Goal: Information Seeking & Learning: Learn about a topic

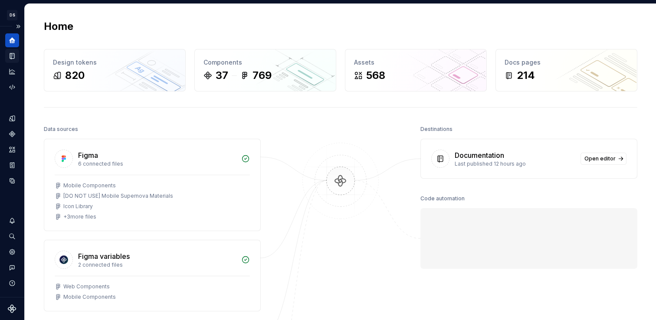
click at [12, 58] on icon "Documentation" at bounding box center [12, 56] width 4 height 6
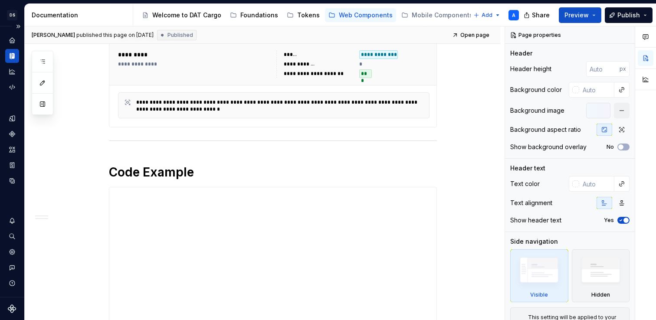
scroll to position [218, 0]
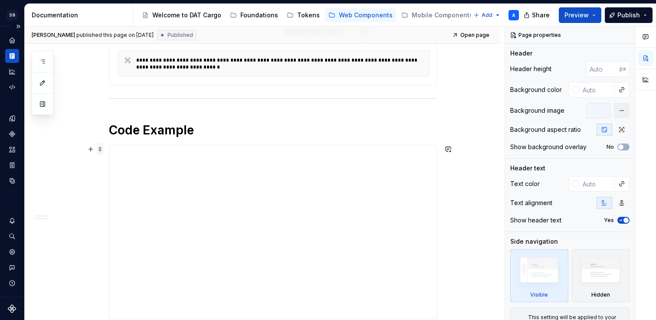
click at [102, 150] on span at bounding box center [100, 149] width 7 height 12
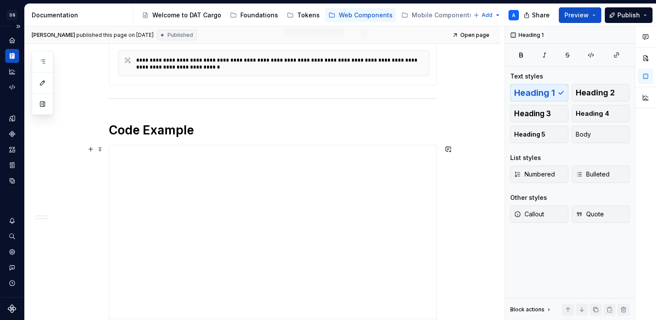
click at [217, 117] on div "**********" at bounding box center [273, 310] width 328 height 712
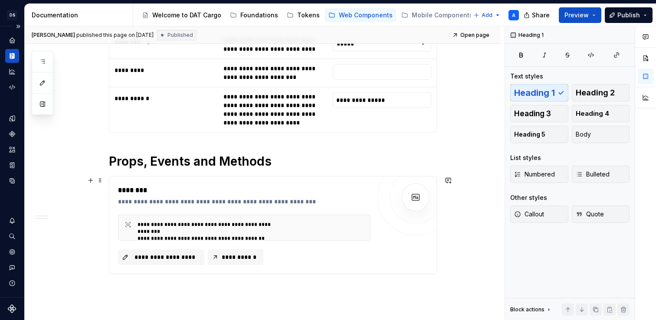
scroll to position [619, 0]
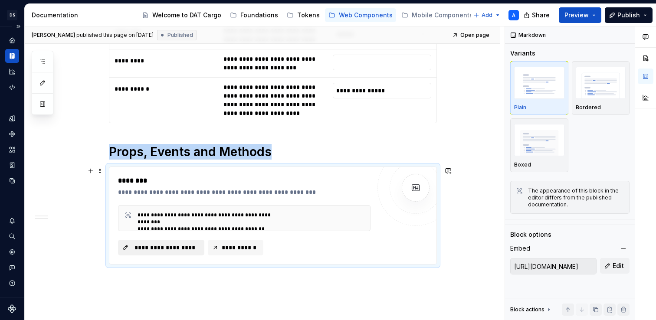
click at [177, 248] on span "**********" at bounding box center [165, 247] width 68 height 9
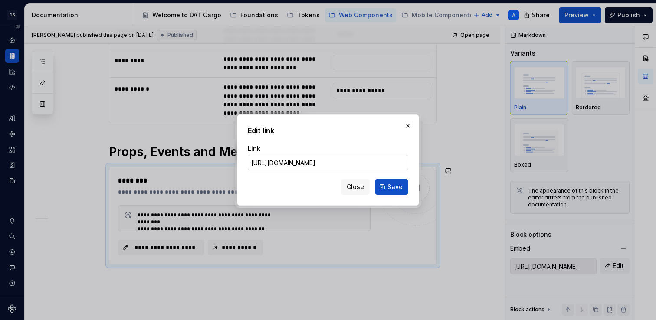
click at [303, 165] on input "[URL][DOMAIN_NAME]" at bounding box center [328, 163] width 161 height 16
click at [349, 187] on span "Close" at bounding box center [355, 187] width 17 height 9
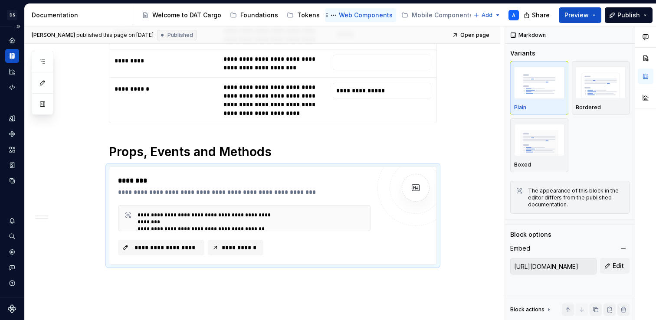
click at [338, 21] on div "Web Components" at bounding box center [360, 15] width 71 height 14
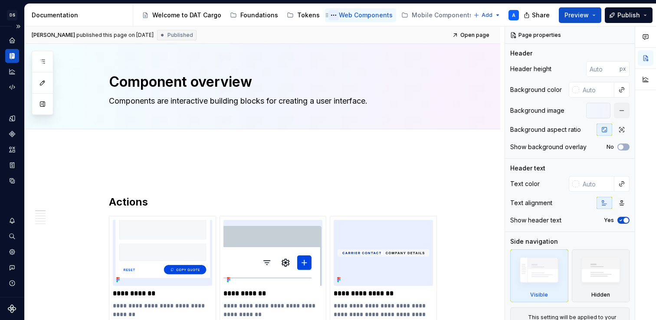
click at [328, 15] on button "Page tree" at bounding box center [333, 15] width 10 height 10
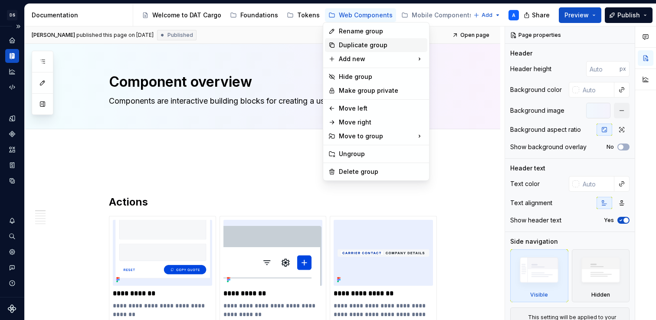
click at [333, 45] on icon at bounding box center [331, 45] width 7 height 7
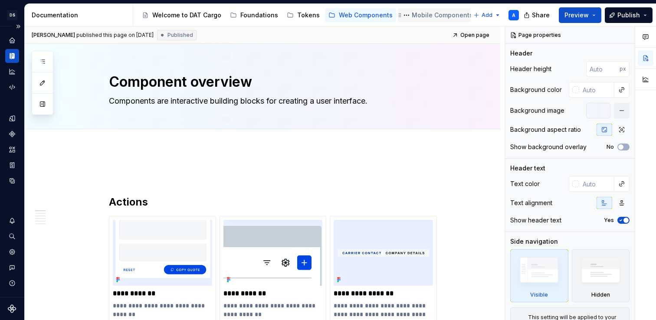
click at [412, 17] on div "Mobile Components" at bounding box center [442, 15] width 61 height 9
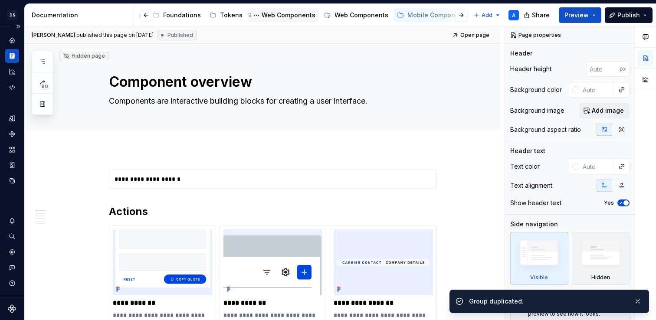
scroll to position [0, 91]
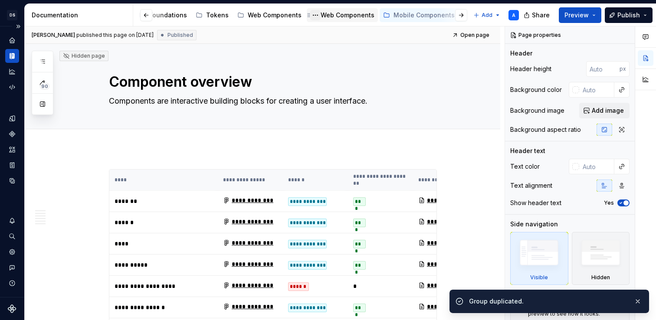
click at [310, 15] on button "Page tree" at bounding box center [315, 15] width 10 height 10
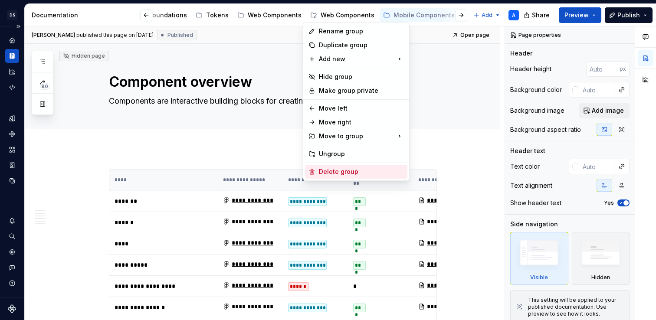
click at [320, 171] on div "Delete group" at bounding box center [361, 171] width 85 height 9
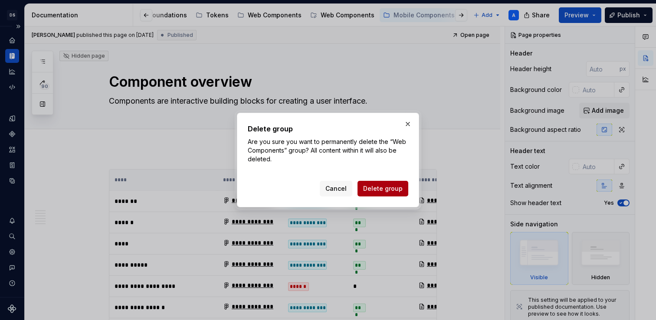
click at [371, 184] on span "Delete group" at bounding box center [382, 188] width 39 height 9
click at [407, 124] on button "button" at bounding box center [408, 124] width 12 height 12
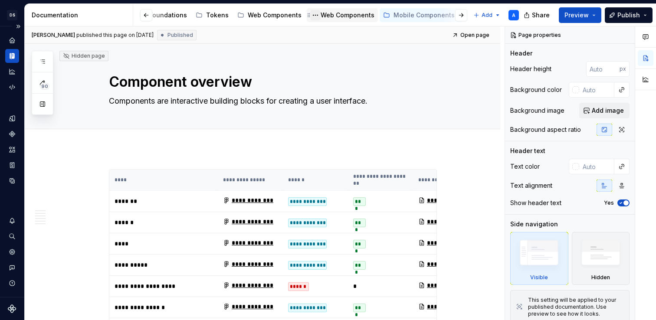
click at [310, 17] on button "Page tree" at bounding box center [315, 15] width 10 height 10
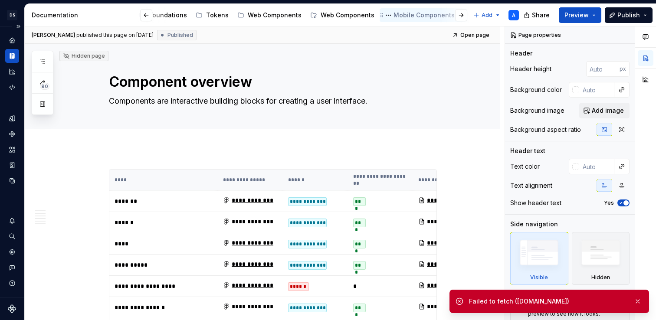
click at [408, 16] on div "Mobile Components" at bounding box center [424, 15] width 61 height 9
click at [416, 72] on textarea "Component overview" at bounding box center [271, 82] width 328 height 21
click at [449, 14] on div at bounding box center [454, 15] width 33 height 16
click at [383, 15] on button "Page tree" at bounding box center [388, 15] width 10 height 10
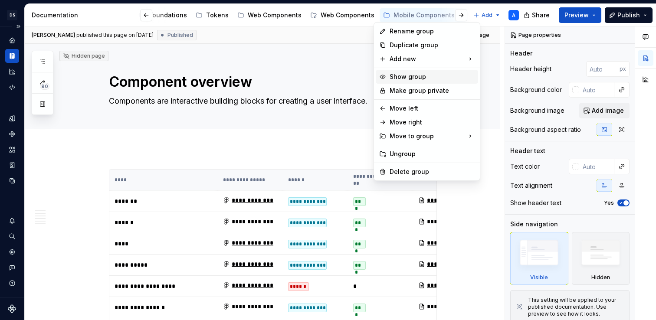
click at [388, 79] on div "Show group" at bounding box center [427, 77] width 102 height 14
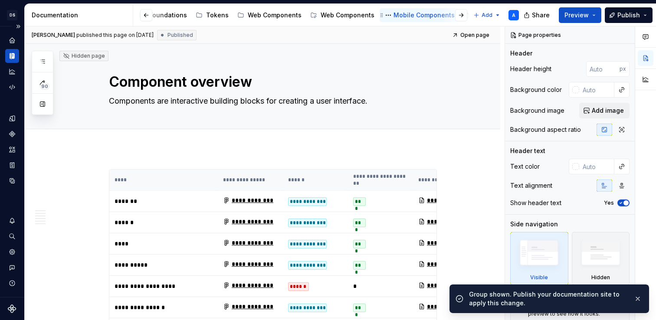
click at [394, 16] on div "Mobile Components" at bounding box center [424, 15] width 61 height 9
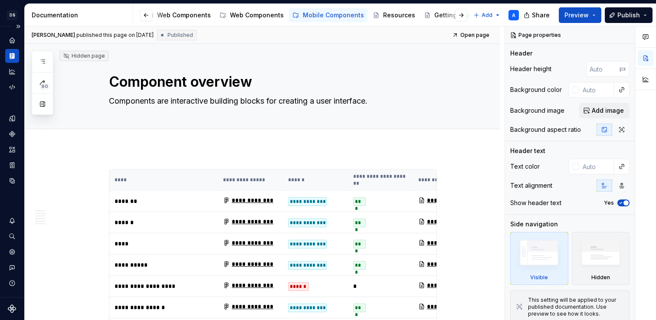
scroll to position [0, 180]
click at [256, 16] on div "Web Components" at bounding box center [259, 15] width 54 height 9
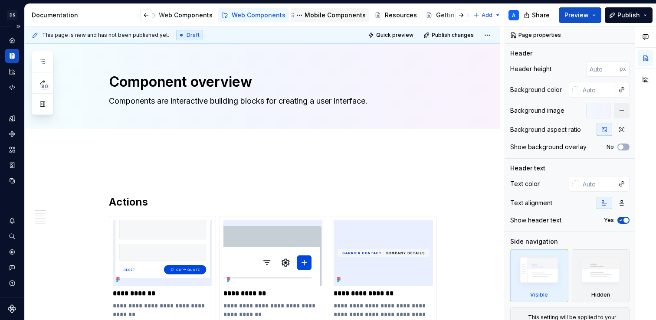
click at [320, 13] on div "Mobile Components" at bounding box center [335, 15] width 61 height 9
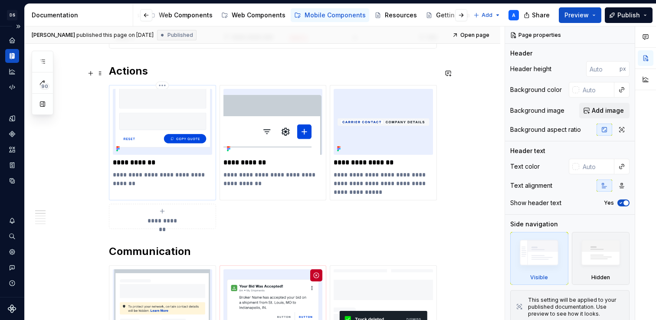
scroll to position [916, 0]
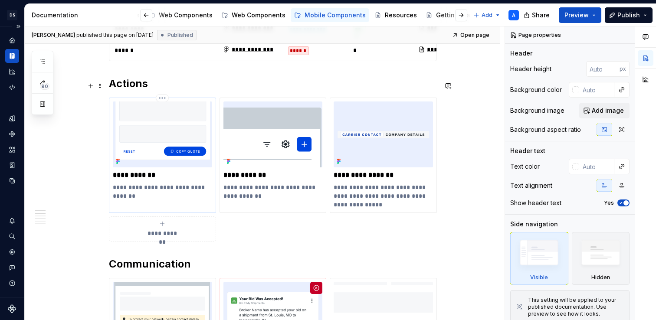
click at [164, 171] on p "**********" at bounding box center [162, 175] width 99 height 9
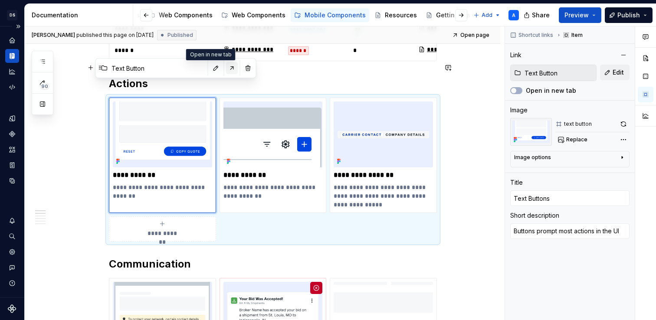
click at [226, 66] on button "button" at bounding box center [232, 68] width 12 height 12
click at [167, 144] on img at bounding box center [162, 135] width 99 height 66
click at [269, 15] on div "Web Components" at bounding box center [259, 15] width 54 height 9
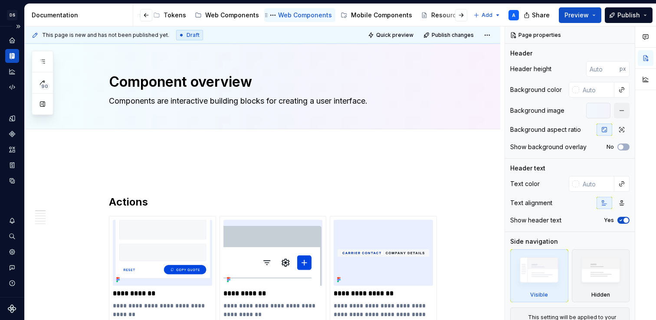
scroll to position [0, 86]
click at [246, 13] on button "Page tree" at bounding box center [247, 15] width 10 height 10
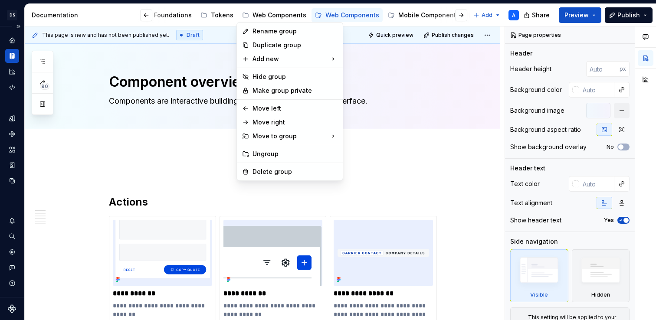
click at [264, 14] on html "DS Cargo A Design system data Documentation Accessibility guide for tree Page t…" at bounding box center [328, 160] width 656 height 320
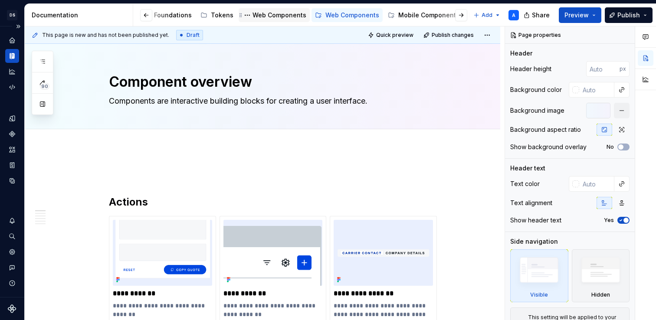
click at [271, 15] on div "Web Components" at bounding box center [280, 15] width 54 height 9
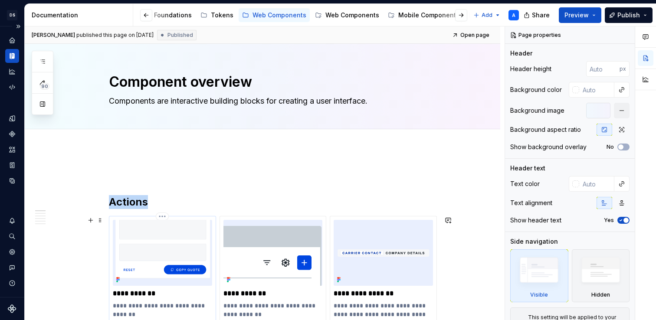
click at [174, 265] on img at bounding box center [162, 253] width 99 height 66
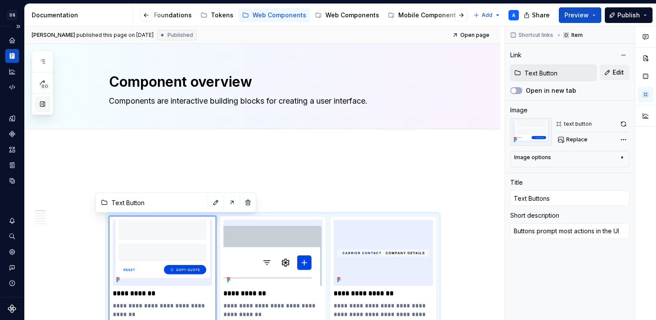
click at [43, 105] on button "button" at bounding box center [43, 104] width 16 height 16
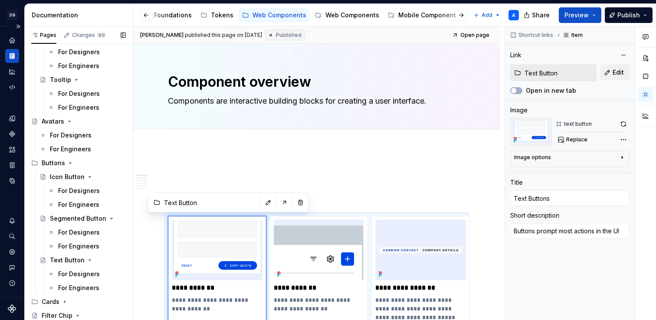
scroll to position [165, 0]
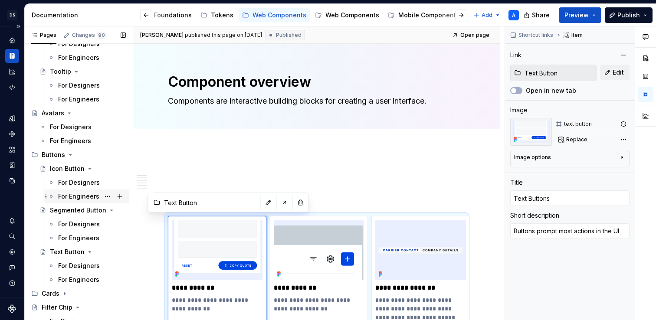
click at [74, 196] on div "For Engineers" at bounding box center [78, 196] width 41 height 9
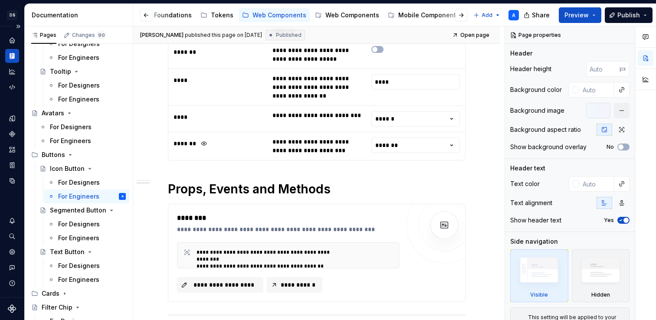
scroll to position [771, 0]
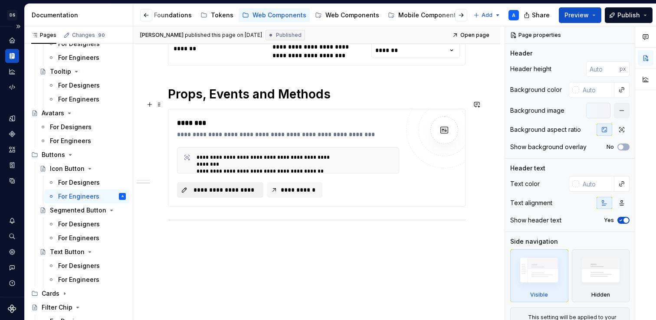
click at [222, 186] on span "**********" at bounding box center [224, 190] width 68 height 9
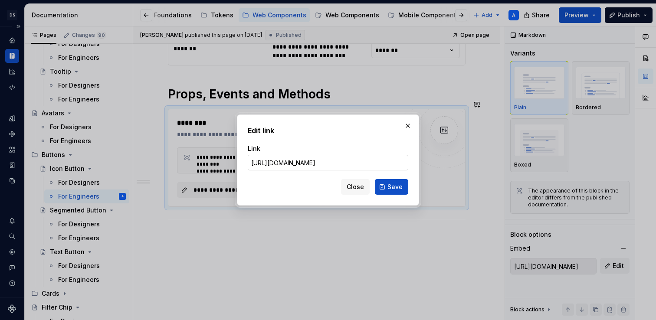
click at [275, 165] on input "[URL][DOMAIN_NAME]" at bounding box center [328, 163] width 161 height 16
click at [361, 185] on span "Close" at bounding box center [355, 187] width 17 height 9
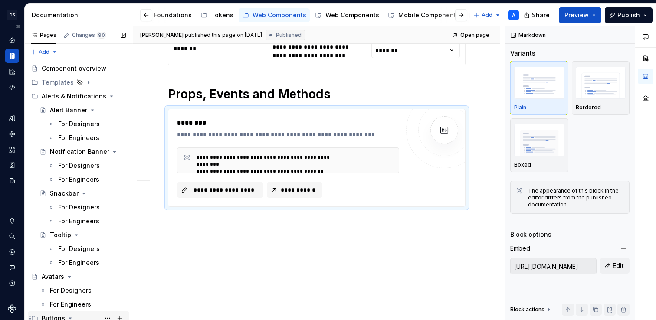
scroll to position [0, 0]
click at [346, 15] on div "Web Components" at bounding box center [352, 15] width 54 height 9
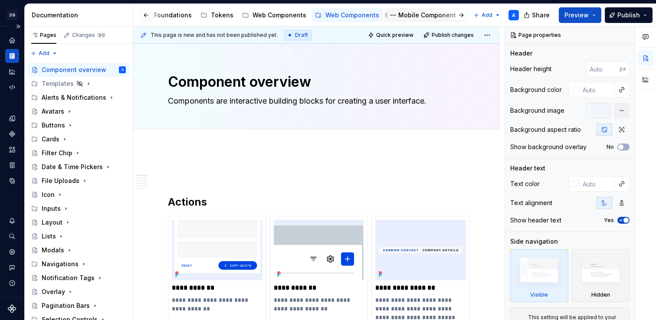
click at [410, 11] on div "Mobile Components" at bounding box center [428, 15] width 61 height 9
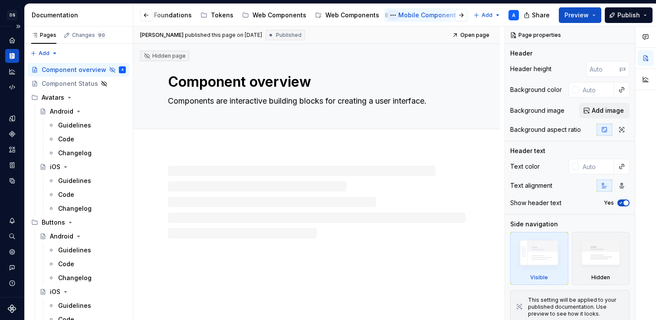
click at [388, 14] on button "Page tree" at bounding box center [393, 15] width 10 height 10
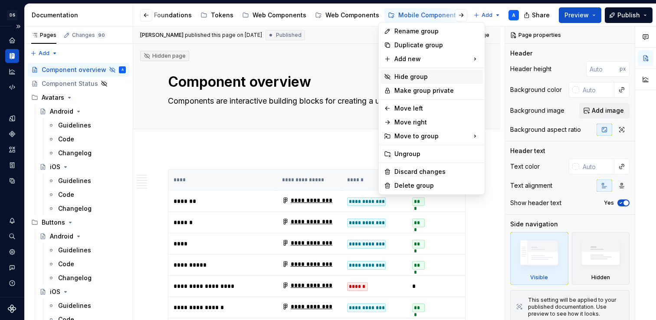
click at [392, 77] on div "Hide group" at bounding box center [432, 77] width 102 height 14
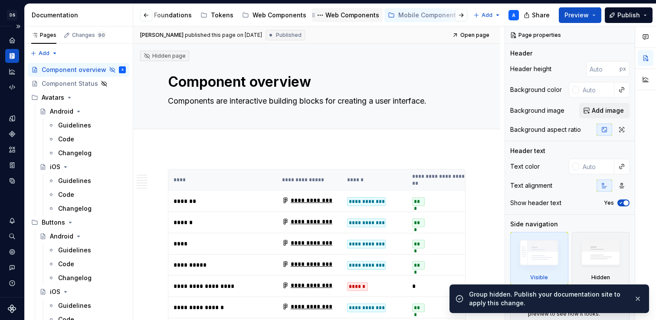
click at [351, 18] on div "Web Components" at bounding box center [352, 15] width 54 height 9
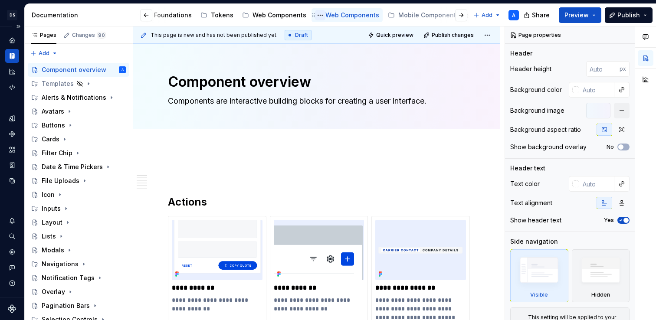
click at [315, 15] on button "Page tree" at bounding box center [320, 15] width 10 height 10
type textarea "*"
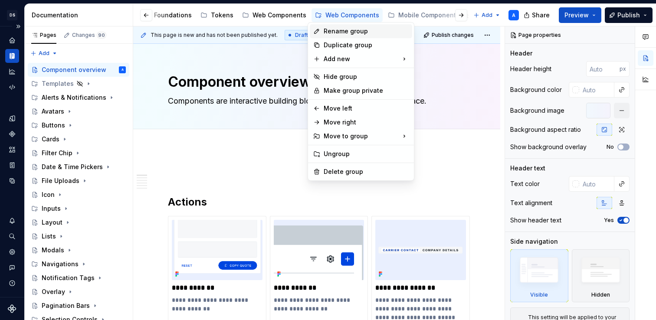
click at [318, 32] on icon at bounding box center [316, 31] width 7 height 7
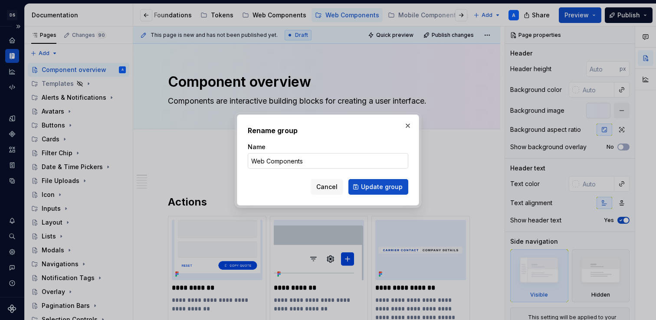
click at [263, 165] on input "Web Components" at bounding box center [328, 161] width 161 height 16
drag, startPoint x: 264, startPoint y: 164, endPoint x: 246, endPoint y: 163, distance: 18.3
click at [246, 163] on div "Rename group Name Web Components Cancel Update group" at bounding box center [328, 160] width 182 height 91
type input "Mobile Components"
click at [384, 184] on span "Update group" at bounding box center [382, 187] width 42 height 9
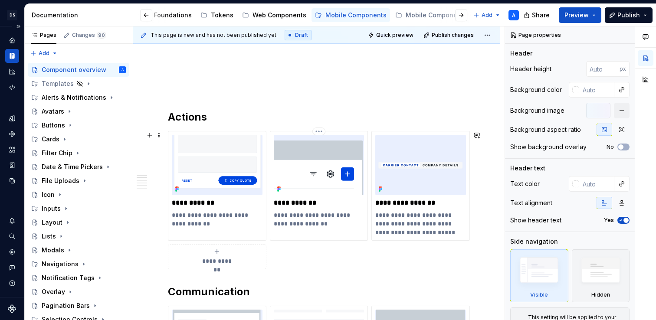
scroll to position [89, 0]
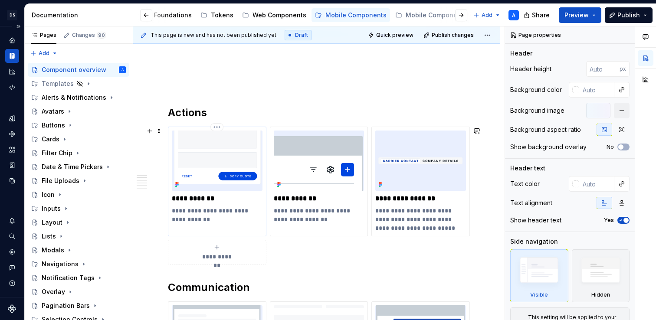
click at [208, 210] on p "**********" at bounding box center [217, 215] width 91 height 17
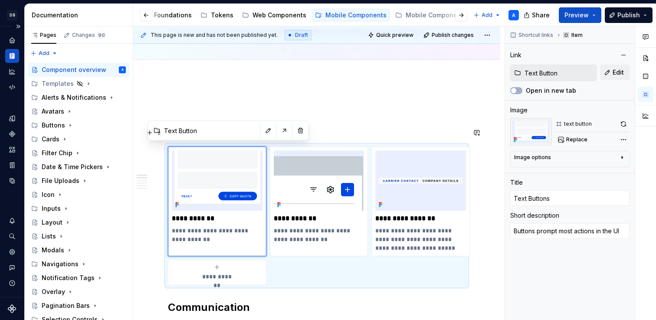
scroll to position [62, 0]
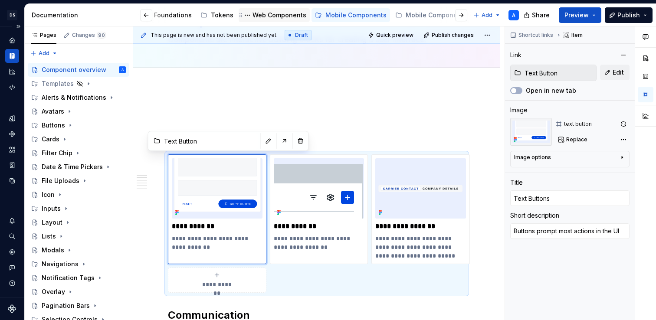
click at [257, 15] on div "Web Components" at bounding box center [280, 15] width 54 height 9
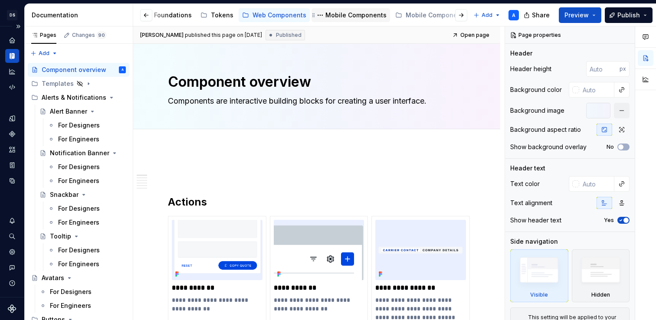
click at [329, 17] on div "Mobile Components" at bounding box center [355, 15] width 61 height 9
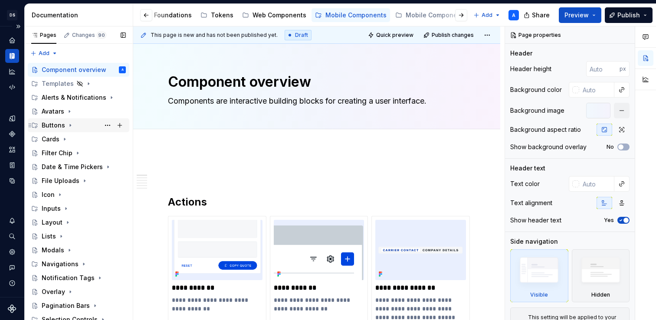
click at [59, 125] on div "Buttons" at bounding box center [53, 125] width 23 height 9
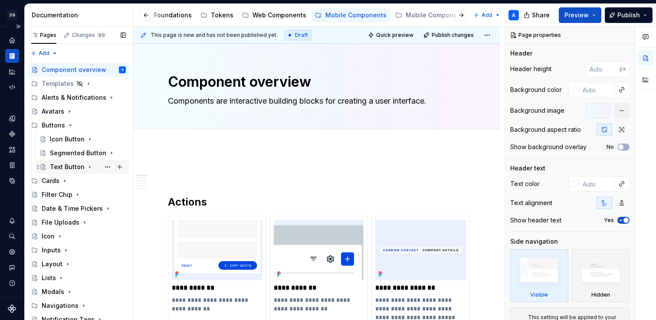
click at [66, 164] on div "Text Button" at bounding box center [67, 167] width 35 height 9
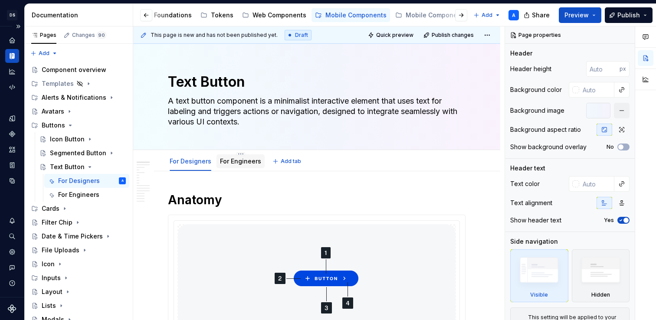
click at [239, 163] on link "For Engineers" at bounding box center [240, 161] width 41 height 7
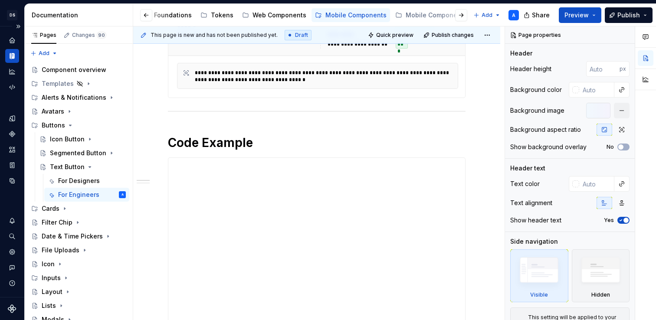
scroll to position [223, 0]
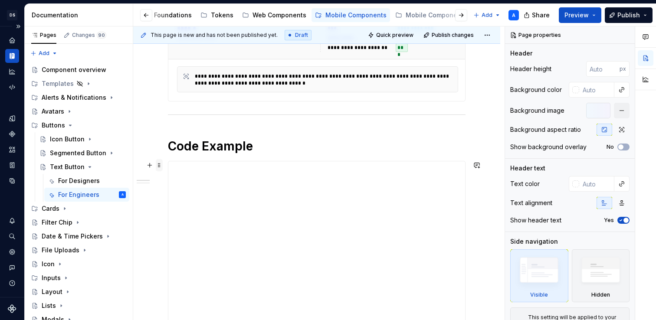
click at [160, 164] on span at bounding box center [159, 165] width 7 height 12
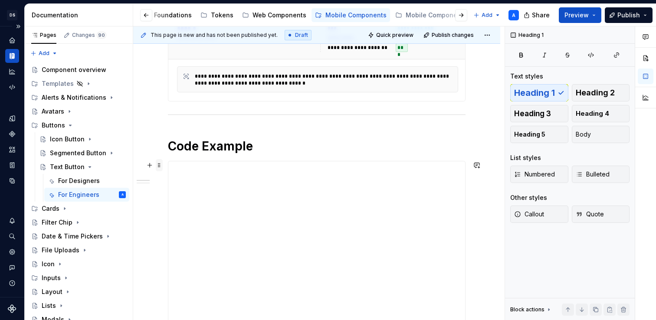
click at [159, 166] on span at bounding box center [159, 165] width 7 height 12
type textarea "*"
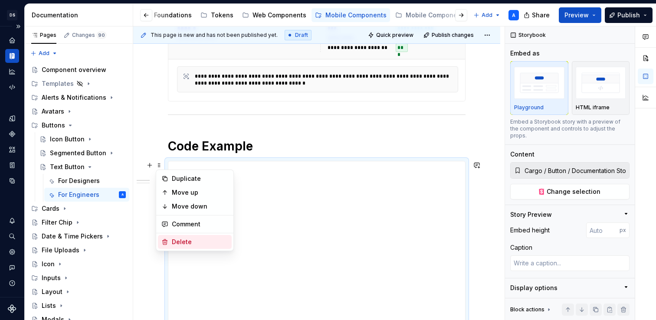
click at [174, 239] on div "Delete" at bounding box center [200, 242] width 56 height 9
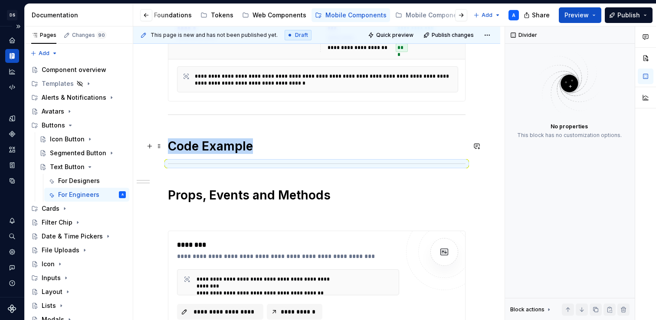
click at [257, 148] on h1 "Code Example" at bounding box center [317, 146] width 298 height 16
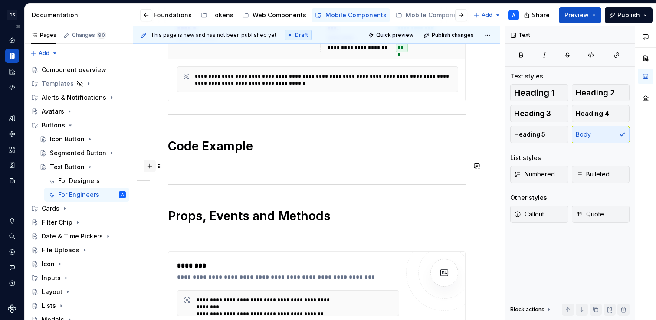
click at [150, 168] on button "button" at bounding box center [150, 166] width 12 height 12
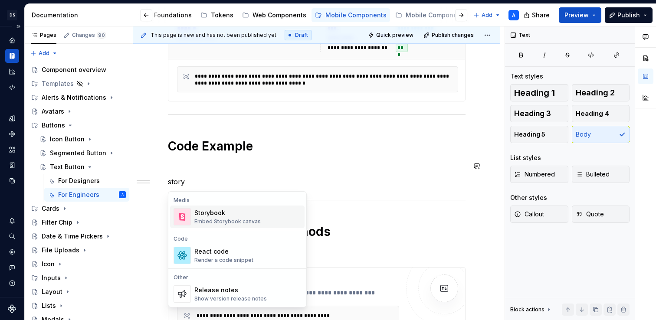
click at [213, 213] on div "Storybook" at bounding box center [227, 213] width 66 height 9
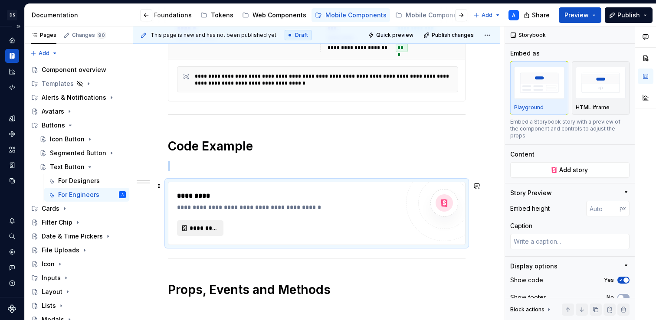
click at [197, 225] on span "*********" at bounding box center [204, 228] width 28 height 9
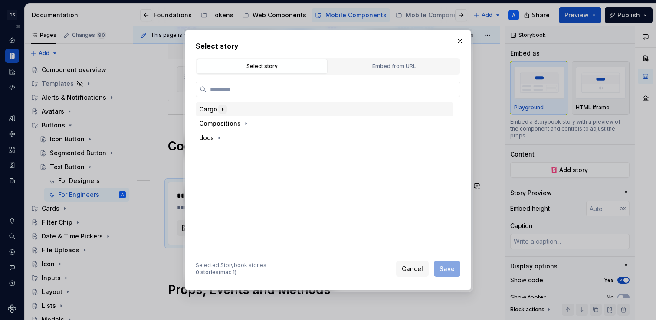
click at [219, 111] on icon "button" at bounding box center [222, 109] width 7 height 7
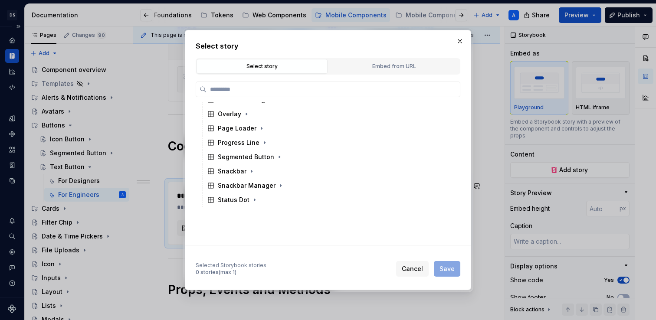
scroll to position [320, 0]
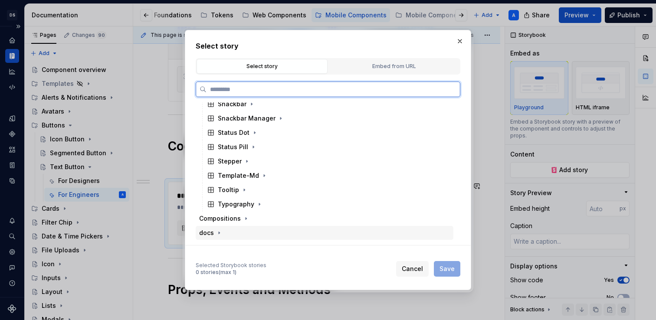
click at [207, 234] on div "docs" at bounding box center [206, 233] width 15 height 9
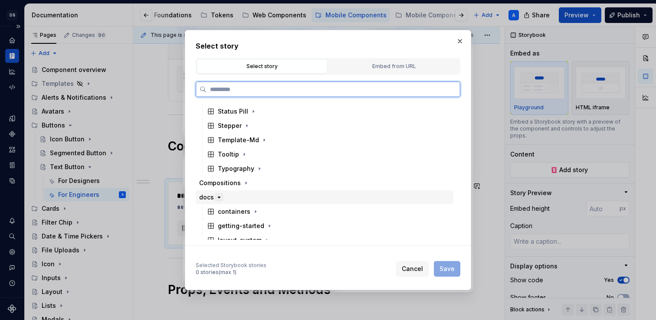
scroll to position [363, 0]
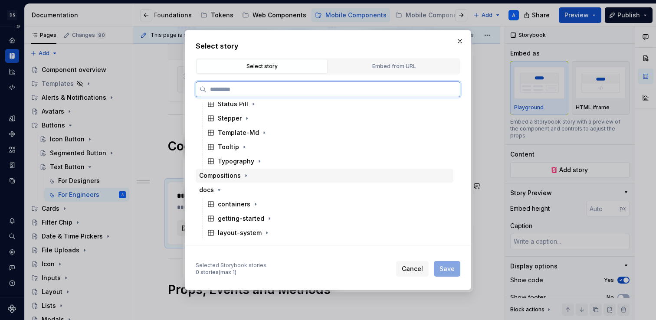
click at [223, 179] on div "Compositions" at bounding box center [220, 175] width 42 height 9
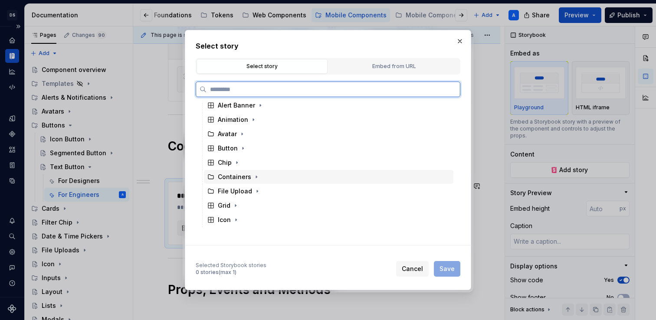
scroll to position [0, 0]
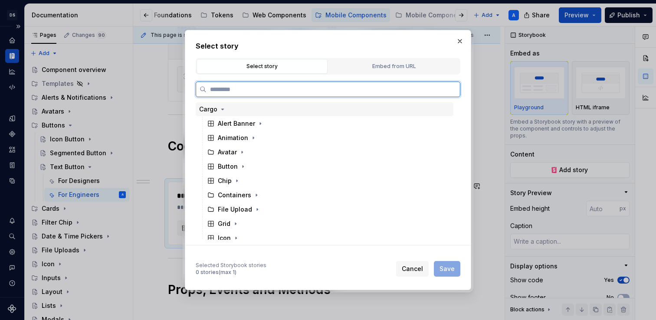
click at [213, 110] on div "Cargo" at bounding box center [208, 109] width 18 height 9
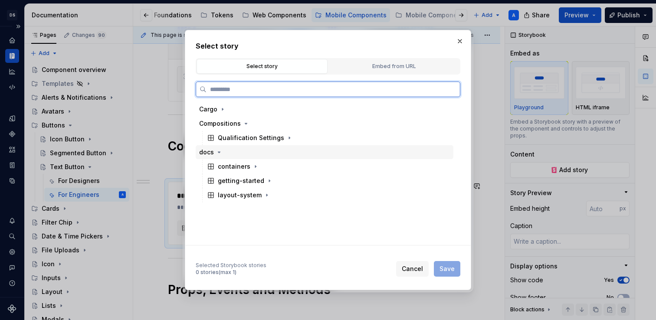
click at [206, 151] on div "docs" at bounding box center [206, 152] width 15 height 9
click at [230, 139] on div "Qualification Settings" at bounding box center [251, 138] width 66 height 9
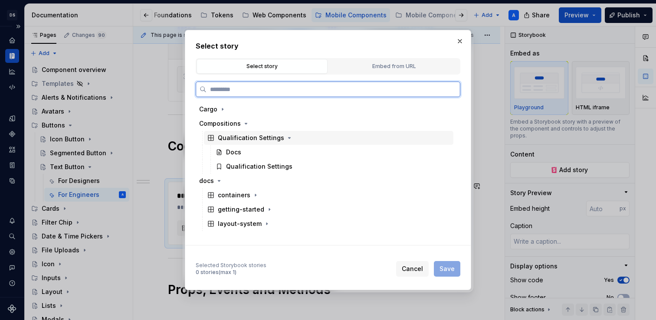
click at [230, 139] on div "Qualification Settings" at bounding box center [251, 138] width 66 height 9
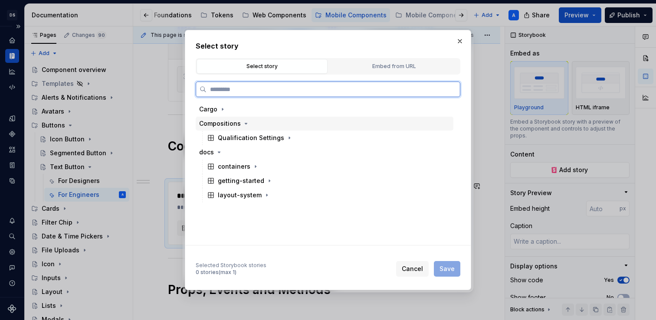
click at [230, 123] on div "Compositions" at bounding box center [220, 123] width 42 height 9
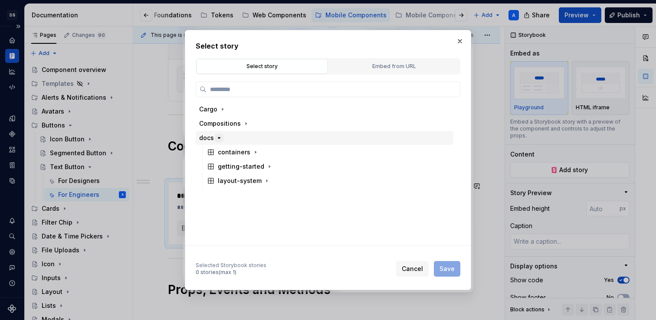
click at [216, 137] on icon "button" at bounding box center [219, 138] width 7 height 7
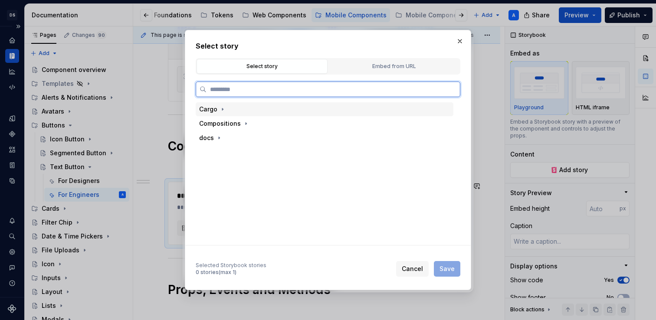
click at [211, 109] on div "Cargo" at bounding box center [208, 109] width 18 height 9
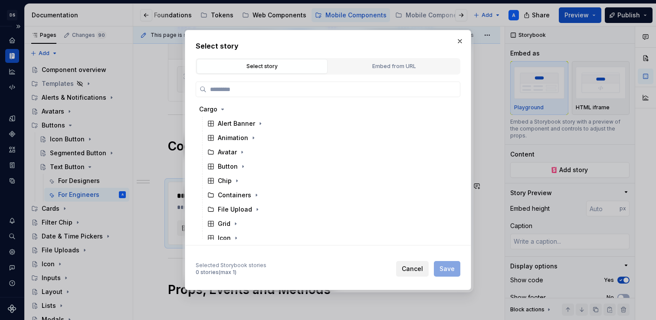
click at [414, 269] on span "Cancel" at bounding box center [412, 269] width 21 height 9
type textarea "*"
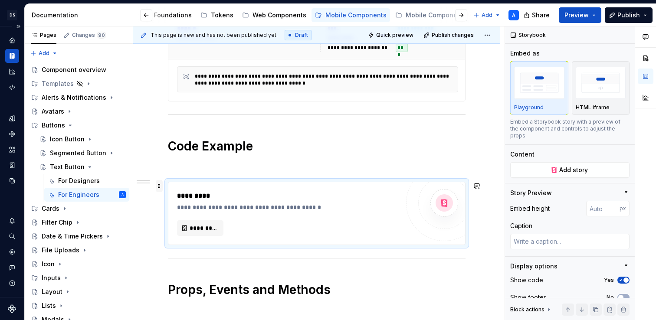
click at [160, 187] on span at bounding box center [159, 186] width 7 height 12
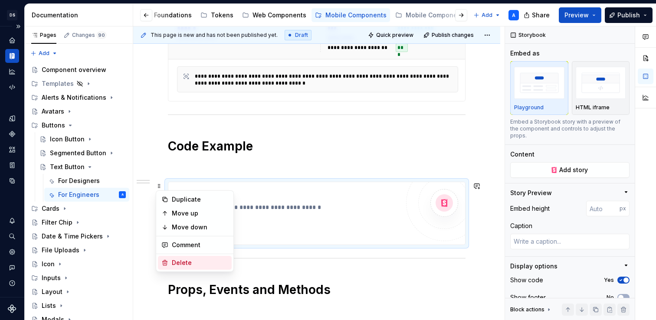
click at [174, 264] on div "Delete" at bounding box center [200, 263] width 56 height 9
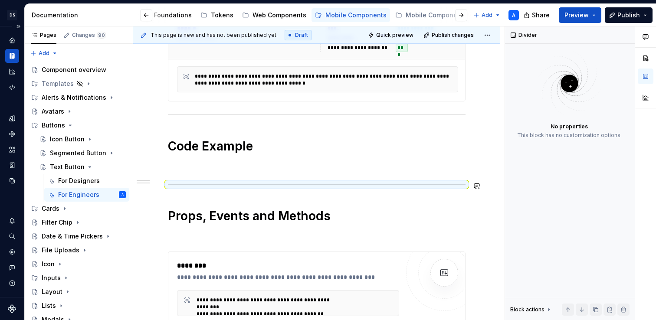
click at [188, 171] on div "**********" at bounding box center [317, 168] width 298 height 396
click at [181, 166] on p at bounding box center [317, 166] width 298 height 10
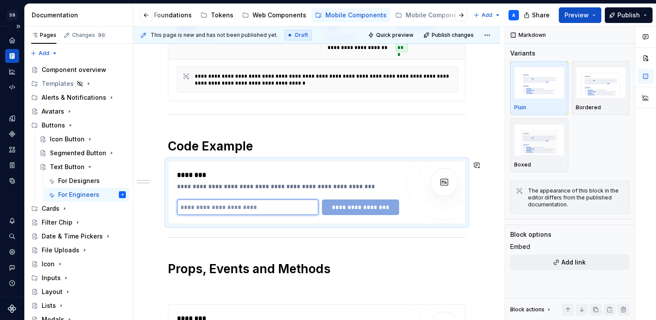
click at [257, 211] on input "text" at bounding box center [247, 208] width 141 height 16
paste input "**********"
type input "**********"
type textarea "*"
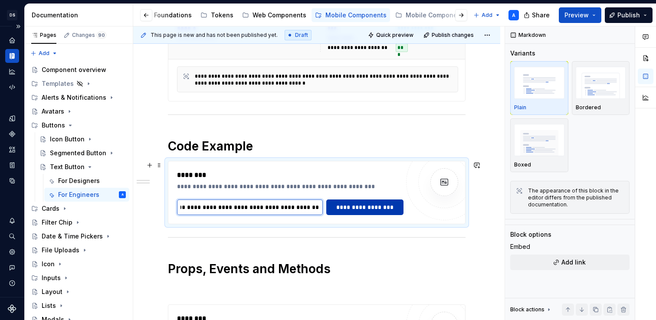
type input "**********"
click at [356, 207] on span "**********" at bounding box center [365, 207] width 66 height 9
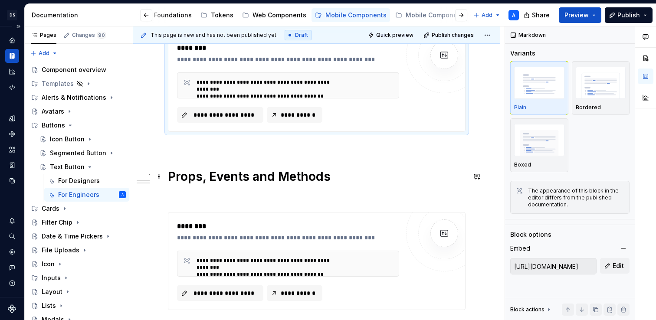
scroll to position [312, 0]
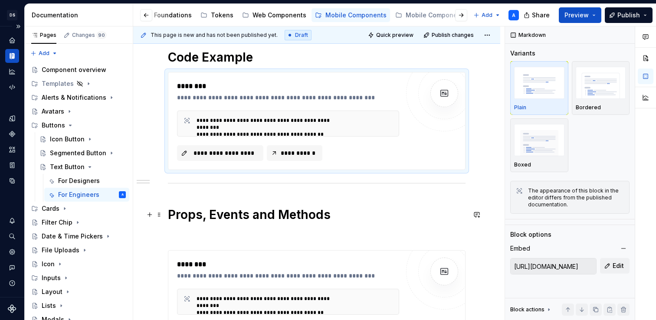
click at [331, 217] on h1 "Props, Events and Methods" at bounding box center [317, 215] width 298 height 16
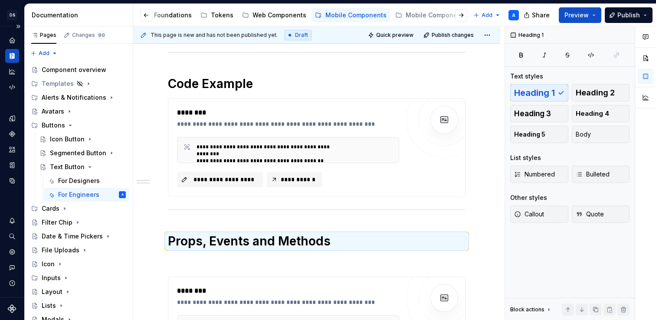
scroll to position [285, 0]
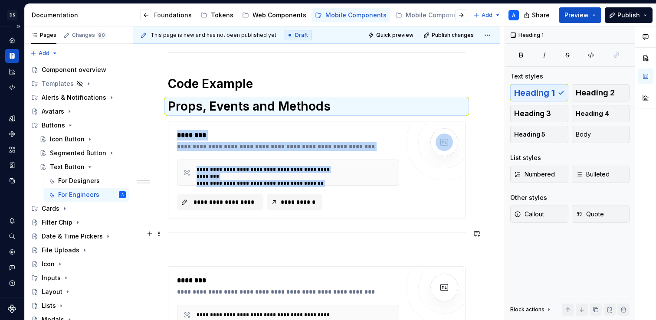
click at [195, 233] on div at bounding box center [317, 233] width 298 height 6
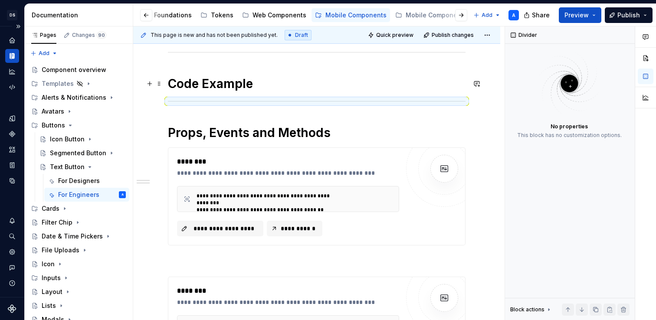
click at [252, 84] on h1 "Code Example" at bounding box center [317, 84] width 298 height 16
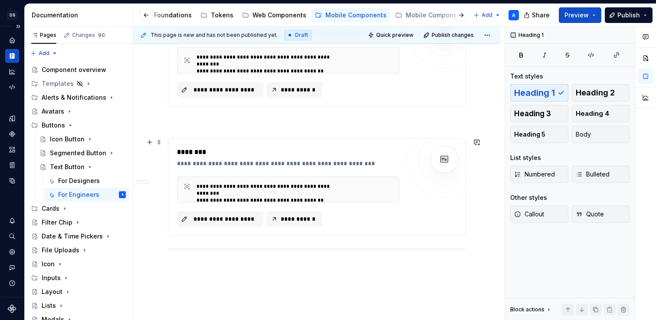
scroll to position [451, 0]
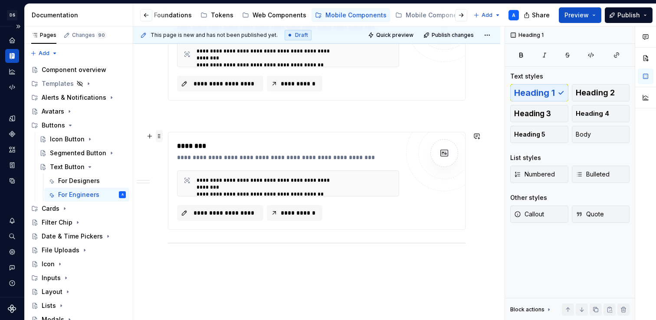
click at [159, 138] on span at bounding box center [159, 136] width 7 height 12
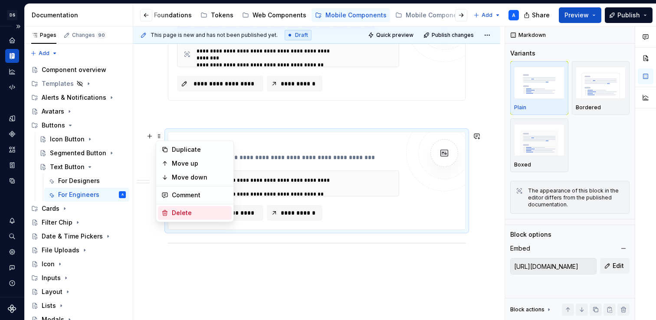
click at [173, 208] on div "Delete" at bounding box center [195, 213] width 74 height 14
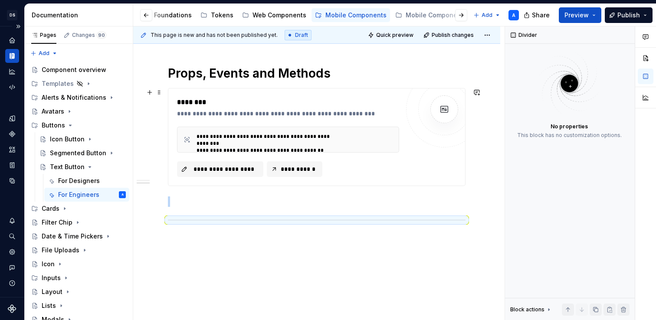
scroll to position [364, 0]
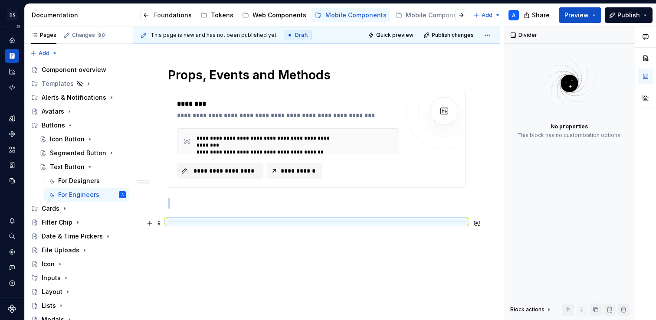
click at [179, 219] on div at bounding box center [317, 222] width 298 height 6
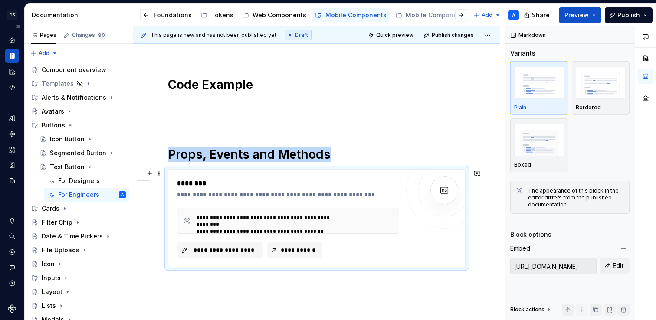
scroll to position [235, 0]
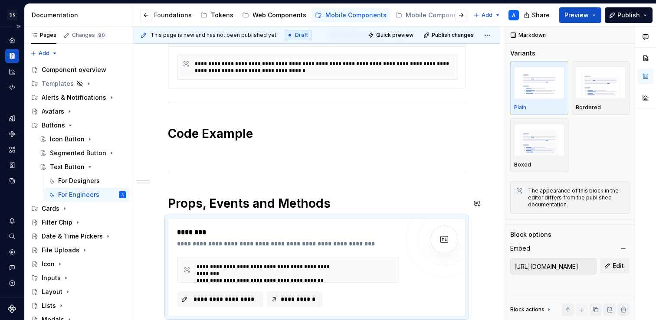
click at [201, 192] on div "**********" at bounding box center [317, 136] width 298 height 359
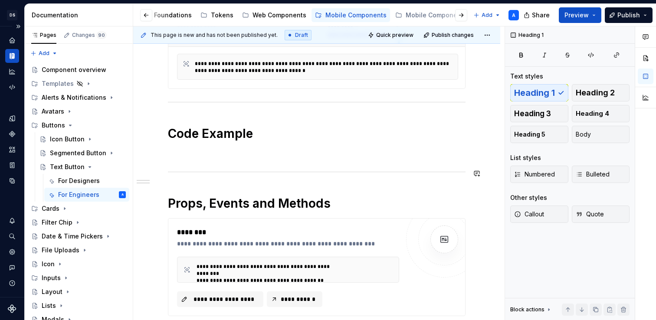
click at [203, 159] on div "**********" at bounding box center [317, 136] width 298 height 359
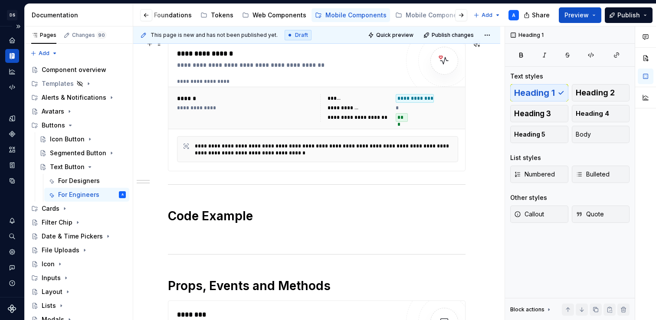
scroll to position [134, 0]
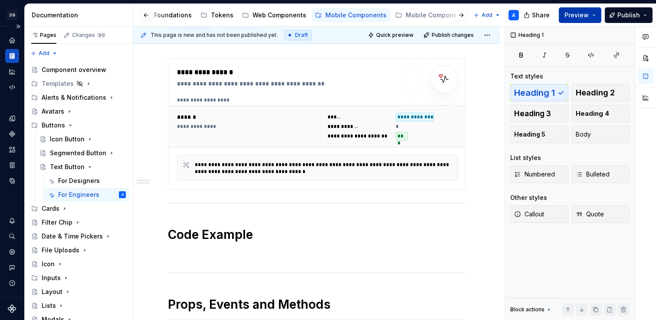
click at [583, 17] on span "Preview" at bounding box center [576, 15] width 24 height 9
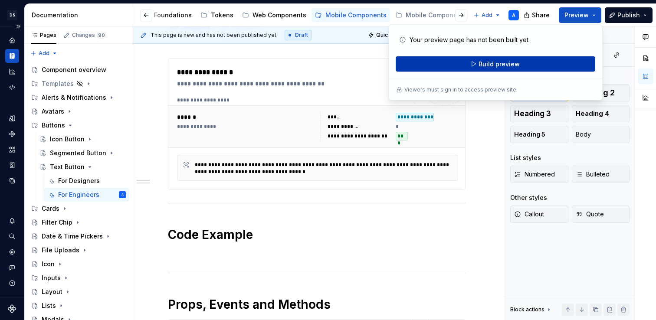
click at [535, 66] on button "Build preview" at bounding box center [496, 64] width 200 height 16
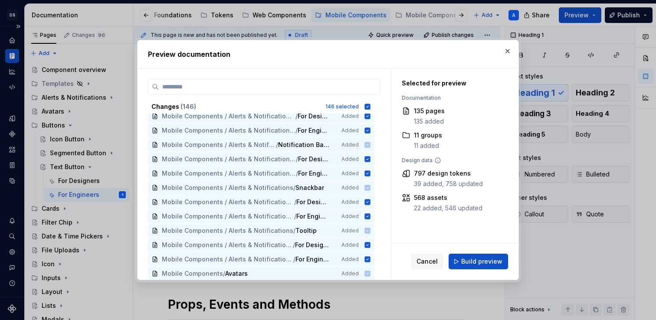
scroll to position [0, 0]
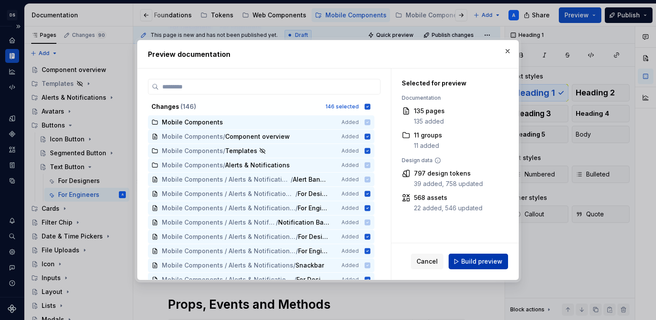
click at [467, 261] on span "Build preview" at bounding box center [481, 261] width 41 height 9
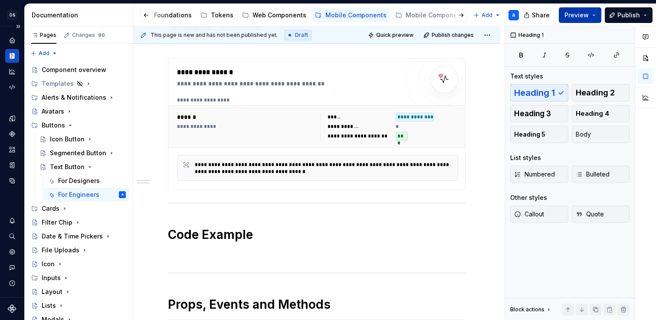
click at [581, 13] on span "Preview" at bounding box center [576, 15] width 24 height 9
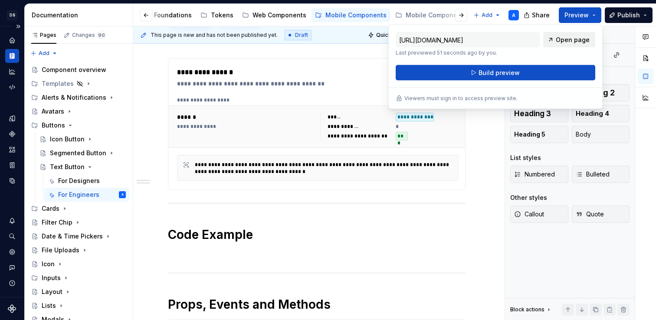
click at [567, 40] on span "Open page" at bounding box center [573, 40] width 34 height 9
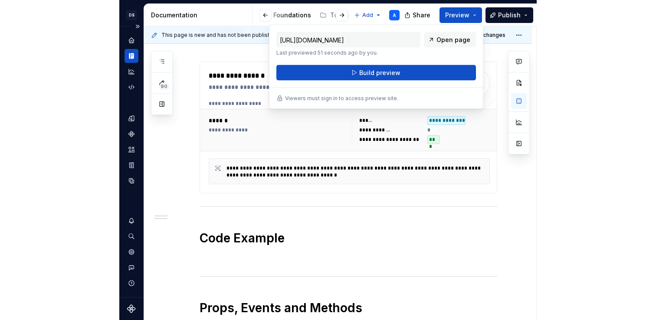
scroll to position [130, 0]
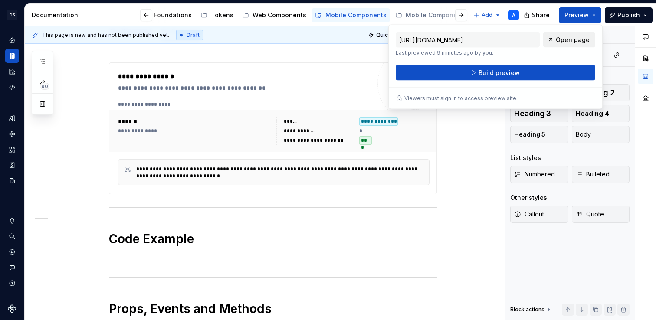
click at [571, 37] on span "Open page" at bounding box center [573, 40] width 34 height 9
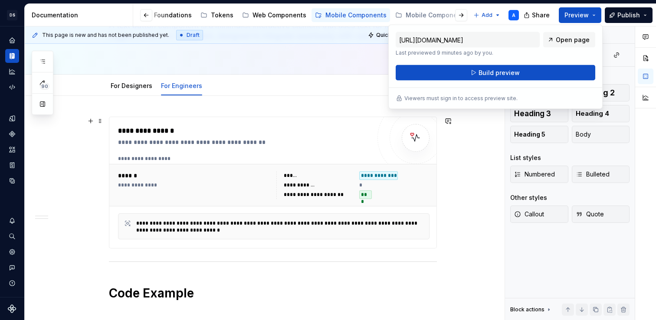
scroll to position [0, 0]
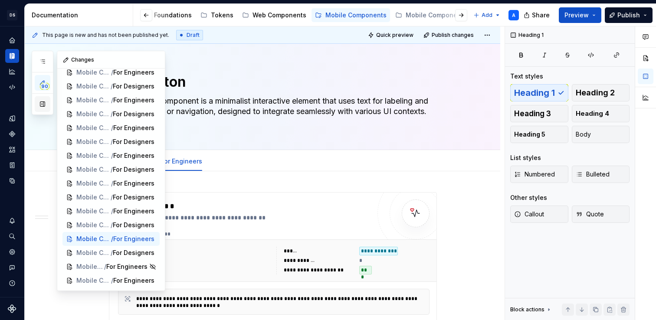
click at [43, 101] on button "button" at bounding box center [43, 104] width 16 height 16
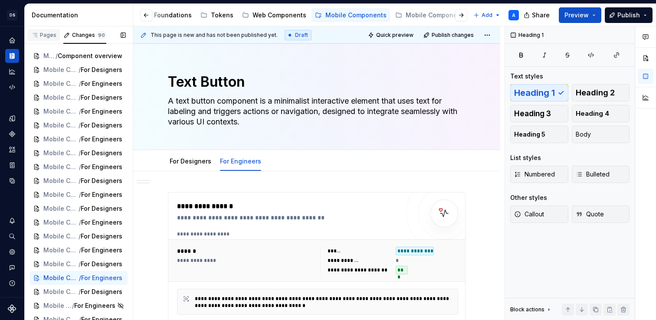
click at [46, 30] on div "Pages" at bounding box center [44, 35] width 32 height 12
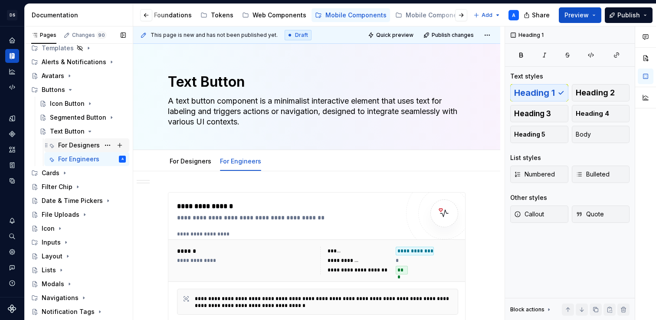
scroll to position [42, 0]
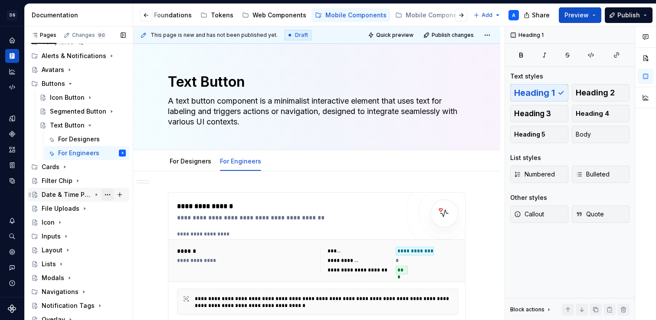
click at [110, 192] on button "Page tree" at bounding box center [108, 195] width 12 height 12
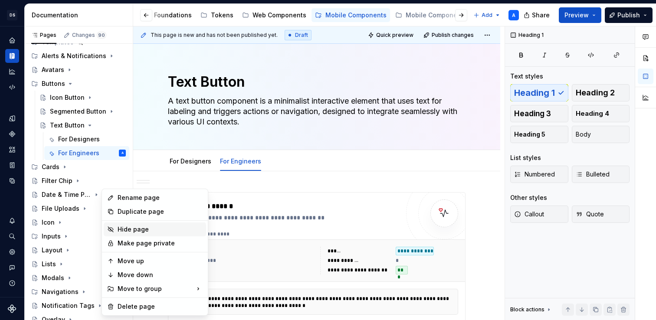
click at [118, 226] on div "Hide page" at bounding box center [160, 229] width 85 height 9
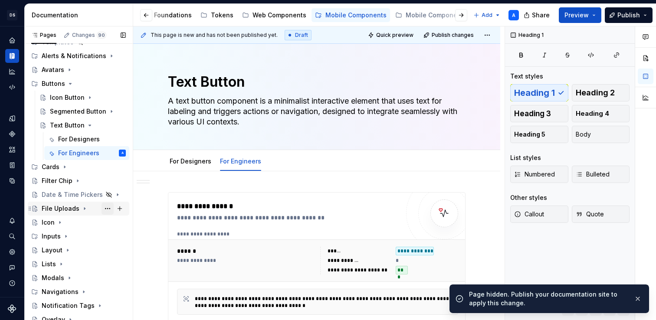
click at [104, 213] on button "Page tree" at bounding box center [108, 209] width 12 height 12
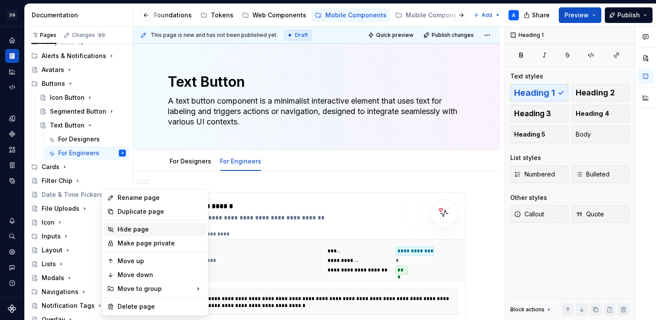
click at [117, 228] on div "Hide page" at bounding box center [155, 230] width 102 height 14
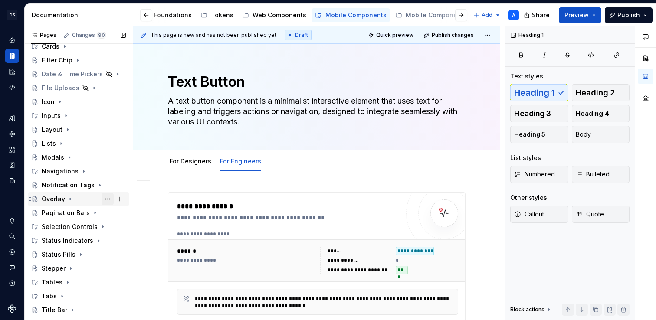
scroll to position [167, 0]
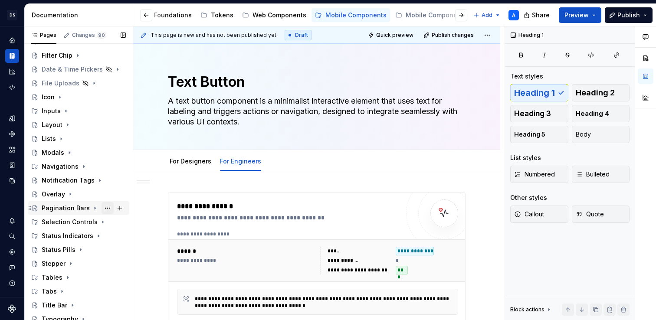
click at [105, 208] on button "Page tree" at bounding box center [108, 208] width 12 height 12
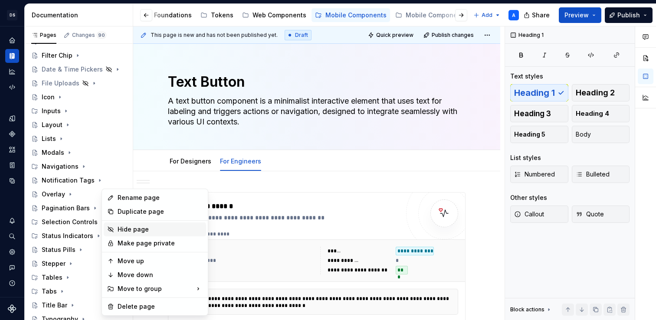
click at [113, 227] on icon at bounding box center [110, 229] width 7 height 7
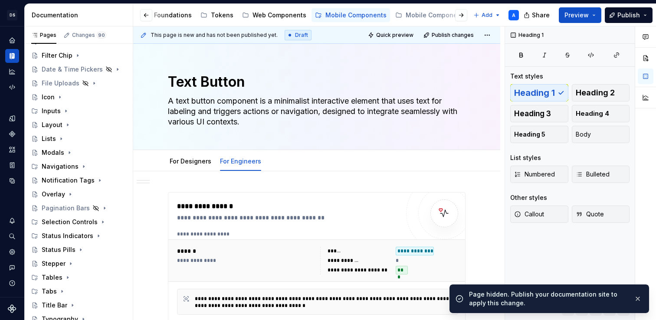
scroll to position [185, 0]
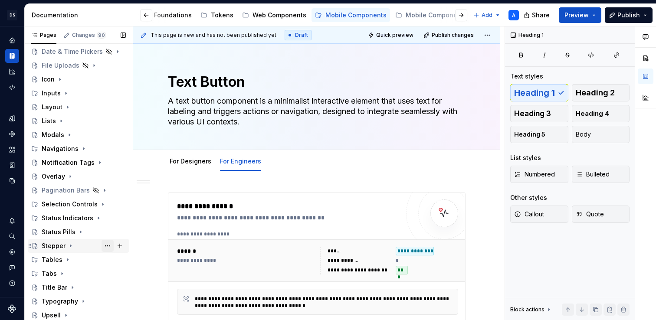
click at [104, 247] on button "Page tree" at bounding box center [108, 246] width 12 height 12
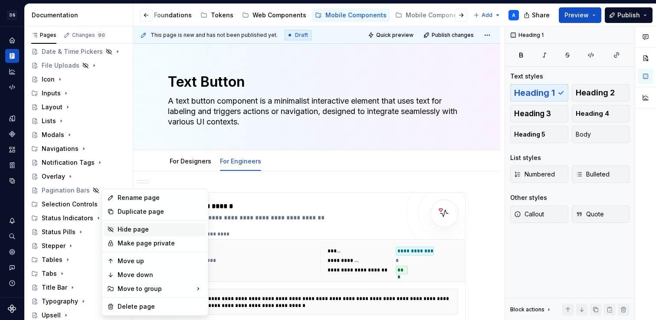
click at [118, 230] on div "Hide page" at bounding box center [160, 229] width 85 height 9
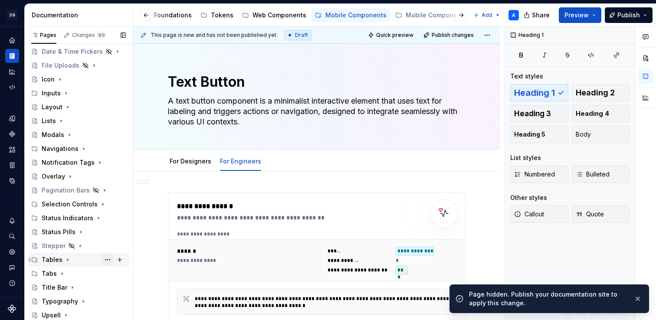
click at [108, 260] on button "Page tree" at bounding box center [108, 260] width 12 height 12
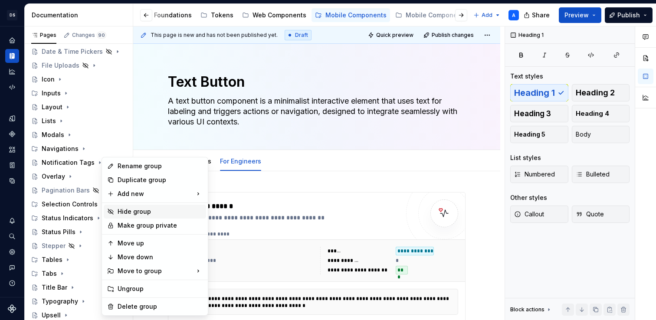
click at [127, 210] on div "Hide group" at bounding box center [160, 211] width 85 height 9
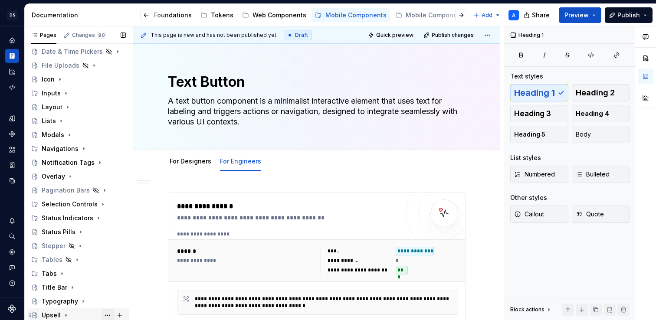
click at [106, 312] on button "Page tree" at bounding box center [108, 315] width 12 height 12
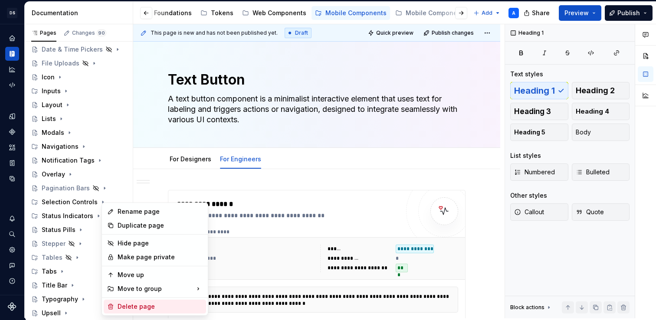
click at [120, 304] on div "Delete page" at bounding box center [160, 306] width 85 height 9
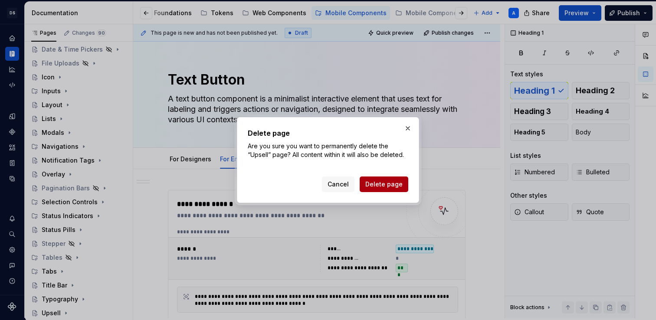
click at [382, 186] on span "Delete page" at bounding box center [383, 184] width 37 height 9
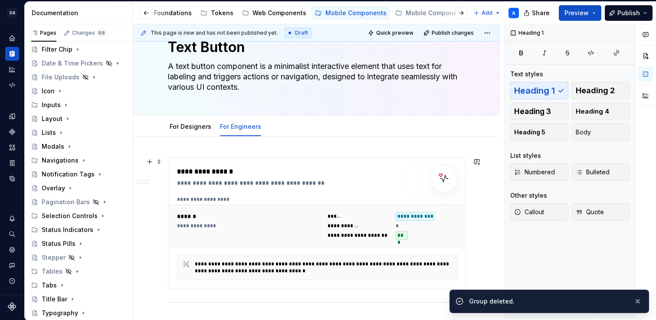
scroll to position [36, 0]
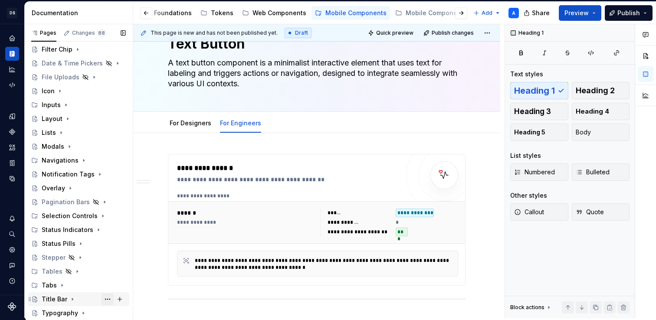
click at [110, 301] on button "Page tree" at bounding box center [108, 299] width 12 height 12
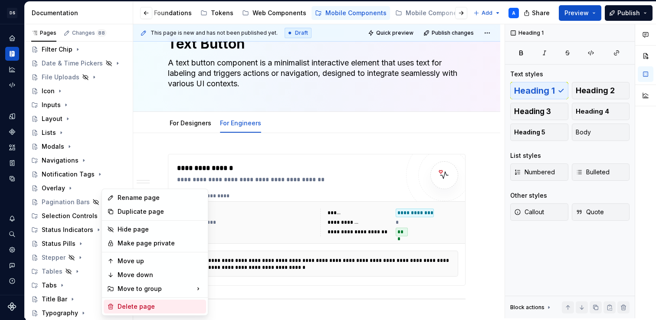
click at [124, 305] on div "Delete page" at bounding box center [160, 306] width 85 height 9
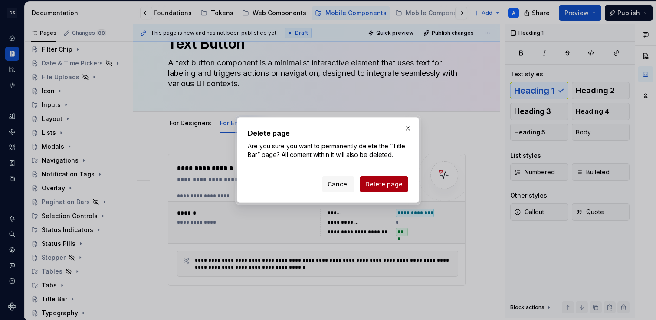
click at [373, 181] on span "Delete page" at bounding box center [383, 184] width 37 height 9
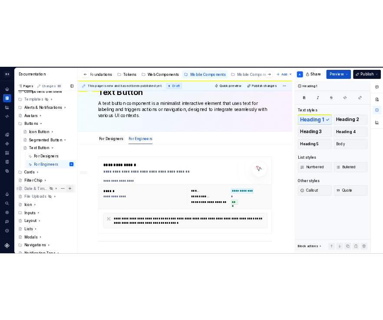
scroll to position [23, 0]
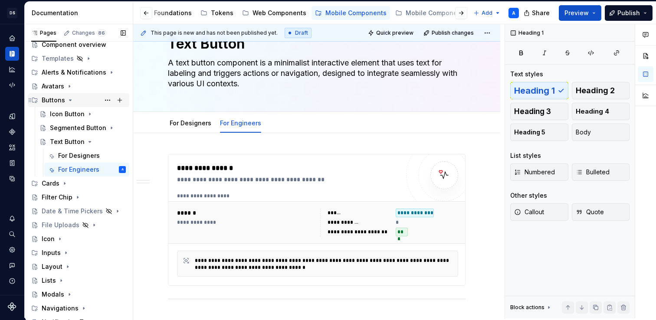
click at [71, 101] on icon "Page tree" at bounding box center [70, 100] width 7 height 7
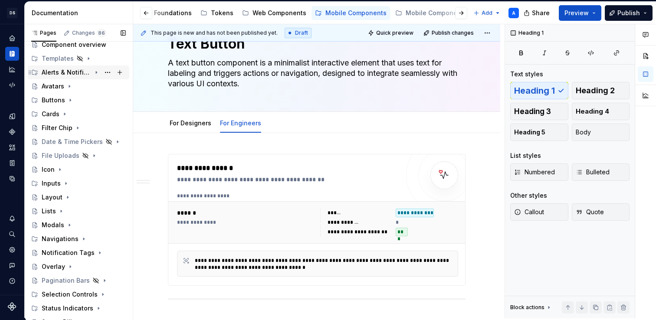
click at [96, 73] on icon "Page tree" at bounding box center [96, 72] width 7 height 7
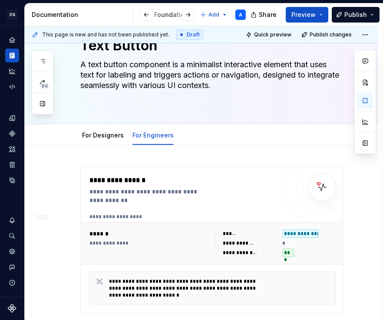
scroll to position [0, 0]
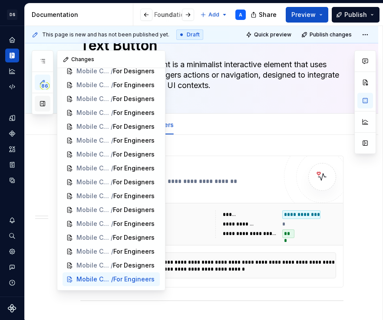
click at [42, 103] on button "button" at bounding box center [43, 104] width 16 height 16
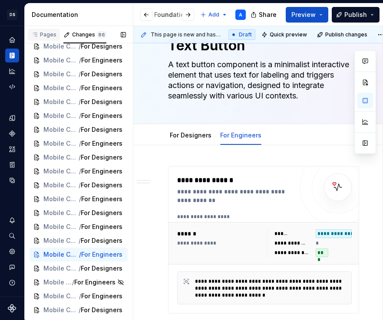
click at [46, 30] on div "Pages" at bounding box center [44, 35] width 32 height 12
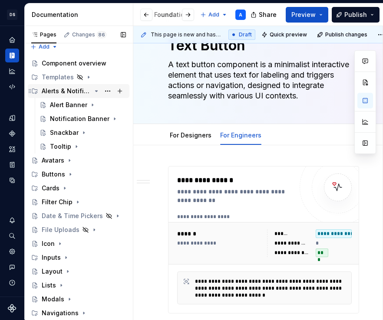
scroll to position [0, 0]
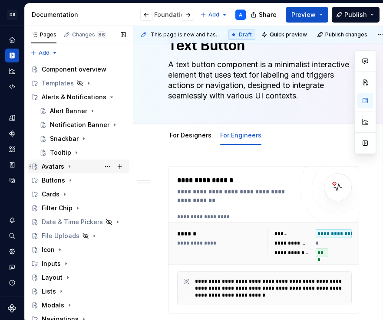
click at [49, 165] on div "Avatars" at bounding box center [53, 166] width 23 height 9
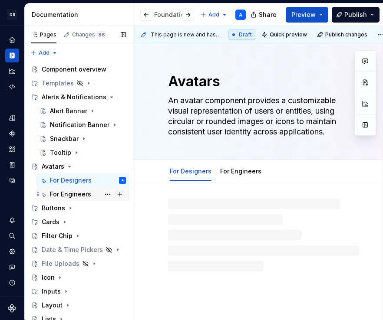
click at [60, 190] on div "For Engineers" at bounding box center [88, 194] width 76 height 12
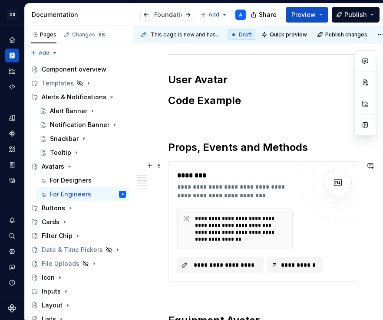
scroll to position [308, 0]
type textarea "*"
click at [231, 267] on span "**********" at bounding box center [224, 265] width 68 height 9
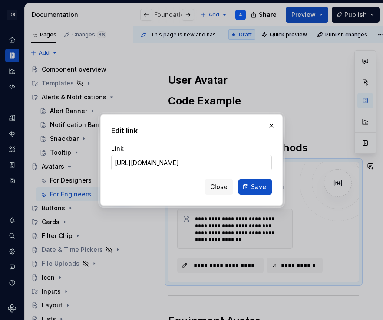
click at [220, 164] on input "[URL][DOMAIN_NAME]" at bounding box center [191, 163] width 161 height 16
click at [210, 162] on input "[URL][DOMAIN_NAME]" at bounding box center [191, 163] width 161 height 16
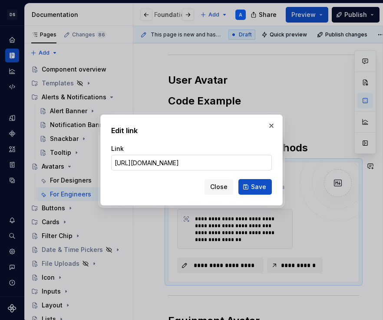
click at [178, 165] on input "[URL][DOMAIN_NAME]" at bounding box center [191, 163] width 161 height 16
drag, startPoint x: 257, startPoint y: 164, endPoint x: 243, endPoint y: 164, distance: 13.9
click at [243, 164] on input "[URL][DOMAIN_NAME]" at bounding box center [191, 163] width 161 height 16
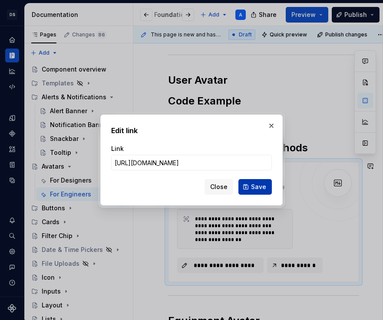
type input "[URL][DOMAIN_NAME]"
click at [253, 191] on button "Save" at bounding box center [254, 187] width 33 height 16
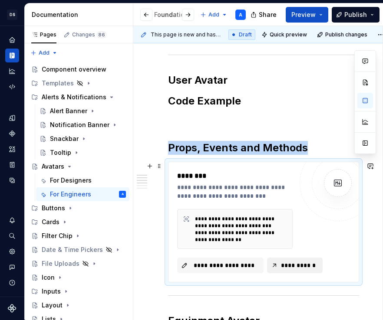
click at [273, 265] on button "**********" at bounding box center [295, 266] width 56 height 16
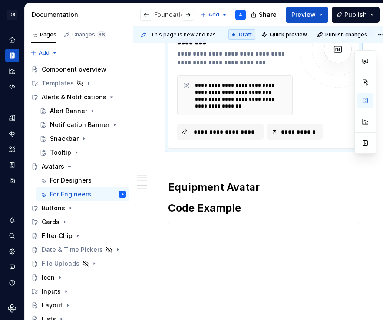
scroll to position [446, 0]
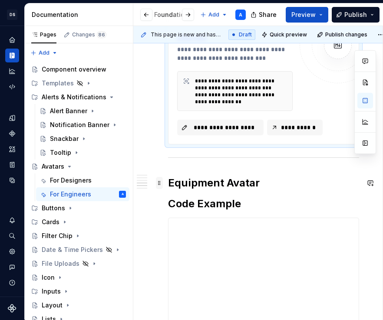
click at [159, 185] on span at bounding box center [159, 183] width 7 height 12
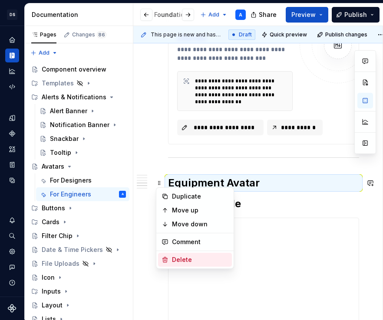
click at [169, 256] on div "Delete" at bounding box center [195, 260] width 74 height 14
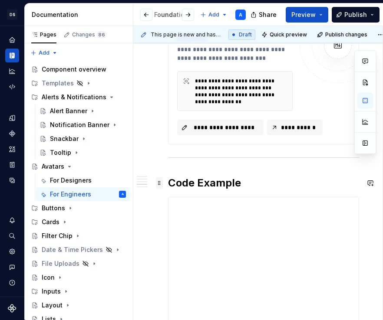
click at [160, 184] on span at bounding box center [159, 183] width 7 height 12
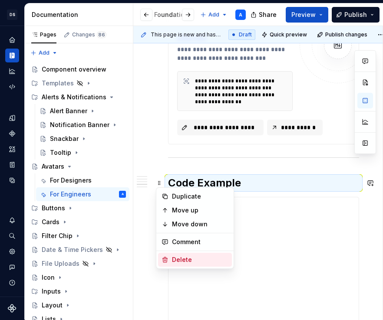
click at [172, 256] on div "Delete" at bounding box center [200, 260] width 56 height 9
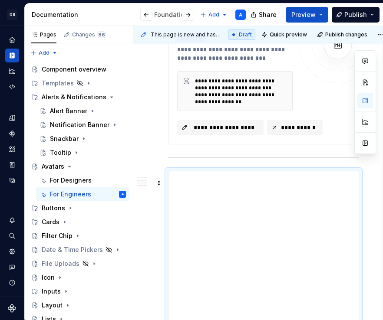
scroll to position [472, 0]
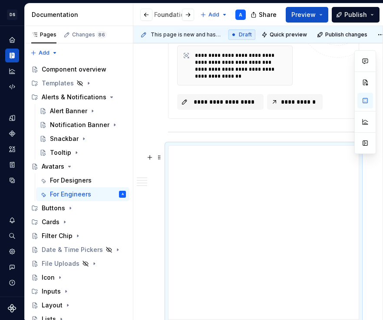
type textarea "*"
